Goal: Transaction & Acquisition: Purchase product/service

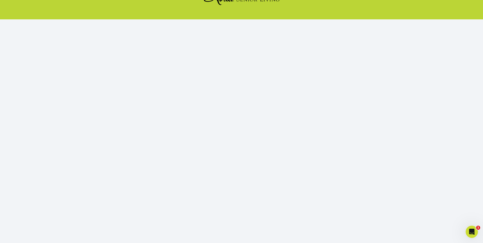
scroll to position [44, 0]
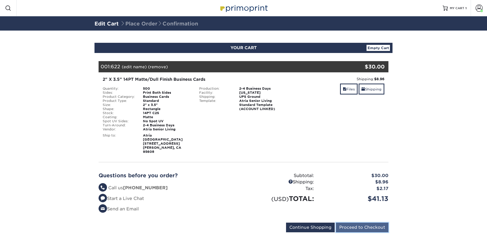
click at [354, 222] on input "Proceed to Checkout" at bounding box center [362, 227] width 52 height 10
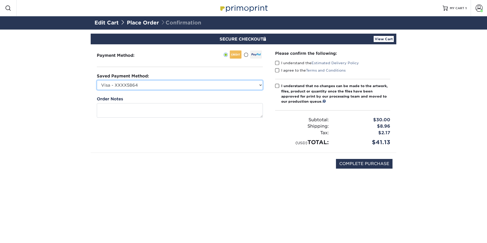
click at [147, 82] on select "Visa - XXXX5864 Visa - XXXX6228 Visa - XXXX0884 Visa - XXXX0798 Visa - XXXX8534…" at bounding box center [180, 85] width 166 height 10
select select "75299"
click at [97, 80] on select "Visa - XXXX5864 Visa - XXXX6228 Visa - XXXX0884 Visa - XXXX0798 Visa - XXXX8534…" at bounding box center [180, 85] width 166 height 10
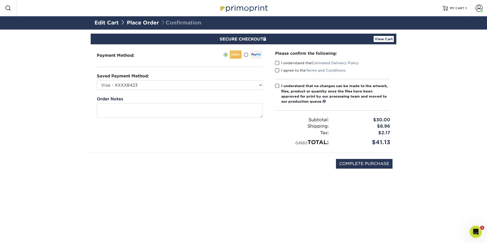
click at [276, 61] on span at bounding box center [277, 63] width 4 height 5
click at [0, 0] on input "I understand the Estimated Delivery Policy" at bounding box center [0, 0] width 0 height 0
click at [277, 70] on span at bounding box center [277, 70] width 4 height 5
click at [0, 0] on input "I agree to the Terms and Conditions" at bounding box center [0, 0] width 0 height 0
click at [278, 86] on span at bounding box center [277, 85] width 4 height 5
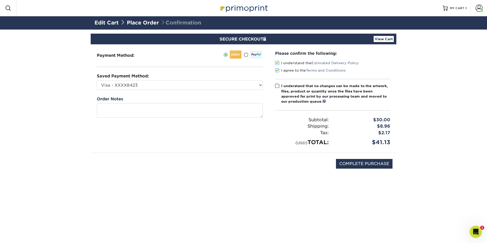
click at [0, 0] on input "I understand that no changes can be made to the artwork, files, product or quan…" at bounding box center [0, 0] width 0 height 0
click at [364, 163] on input "COMPLETE PURCHASE" at bounding box center [364, 164] width 56 height 10
type input "PROCESSING, PLEASE WAIT..."
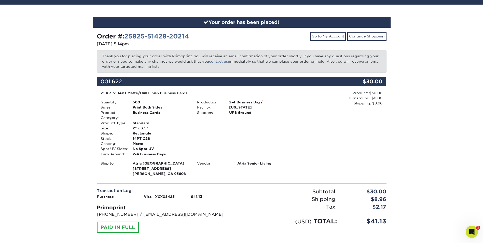
scroll to position [51, 0]
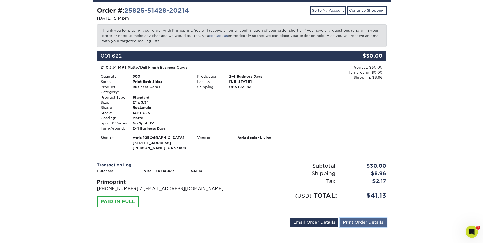
click at [353, 220] on link "Print Order Details" at bounding box center [362, 222] width 47 height 10
